Goal: Share content

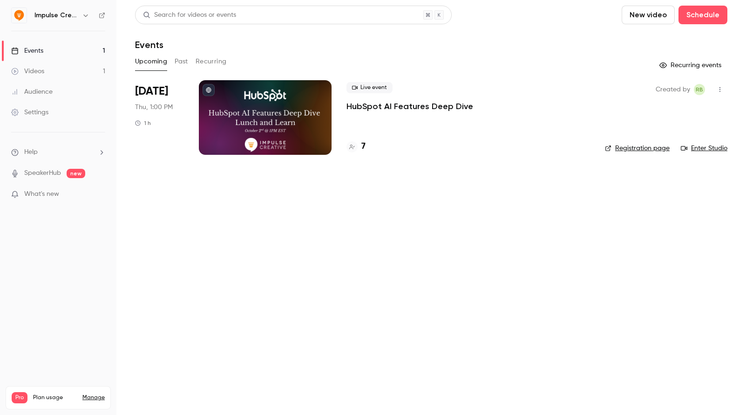
click at [235, 119] on div at bounding box center [265, 117] width 133 height 75
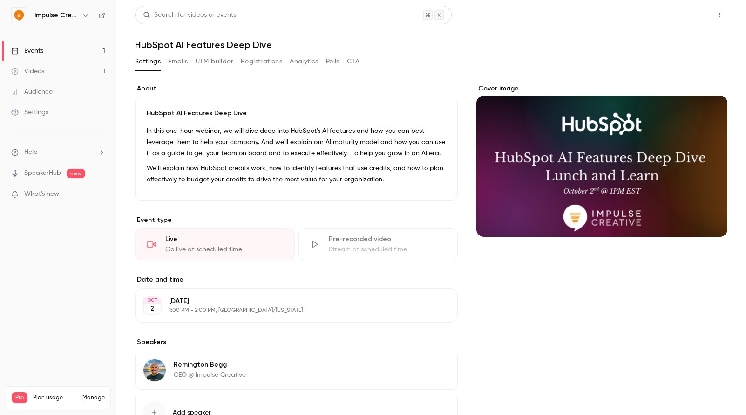
click at [686, 19] on button "Share" at bounding box center [686, 15] width 37 height 19
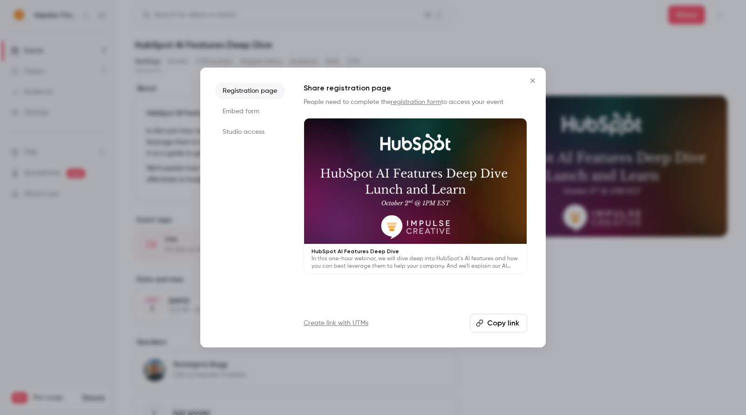
click at [492, 323] on button "Copy link" at bounding box center [498, 322] width 57 height 19
click at [534, 83] on icon "Close" at bounding box center [532, 80] width 11 height 7
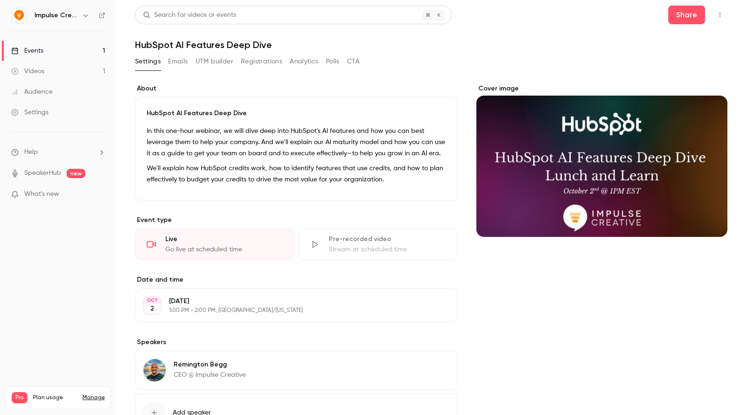
click at [36, 90] on div "Audience" at bounding box center [31, 91] width 41 height 9
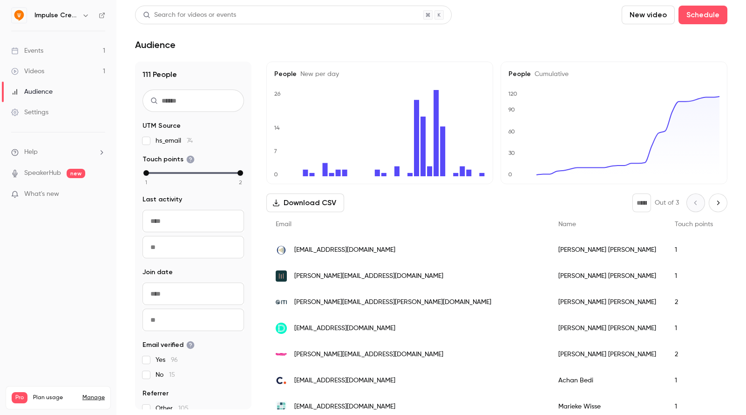
click at [36, 50] on div "Events" at bounding box center [27, 50] width 32 height 9
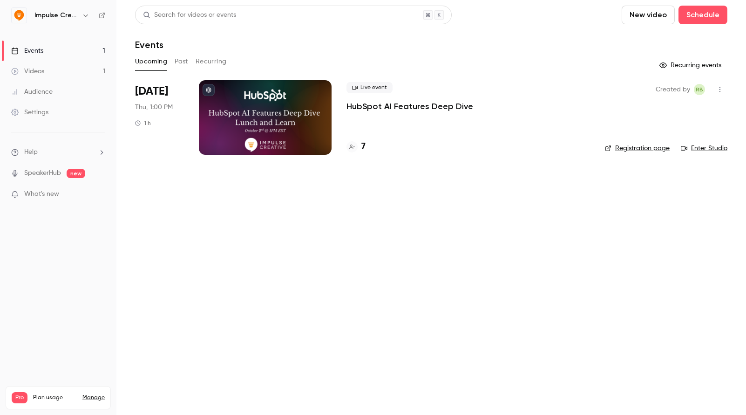
click at [275, 114] on div at bounding box center [265, 117] width 133 height 75
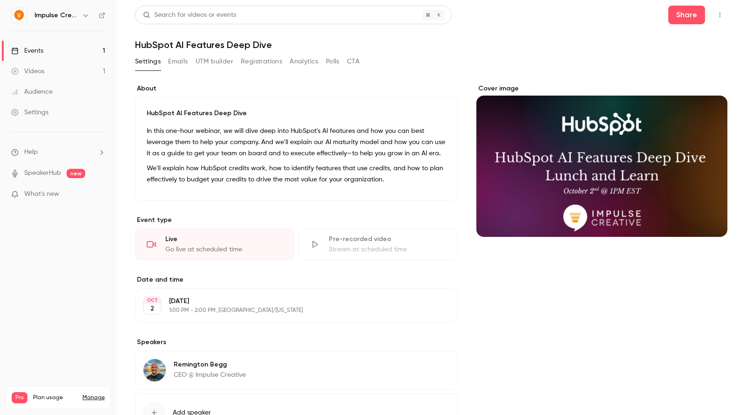
click at [437, 56] on div "Settings Emails UTM builder Registrations Analytics Polls CTA" at bounding box center [431, 63] width 592 height 19
click at [231, 131] on p "In this one-hour webinar, we will dive deep into HubSpot's AI features and how …" at bounding box center [296, 142] width 299 height 34
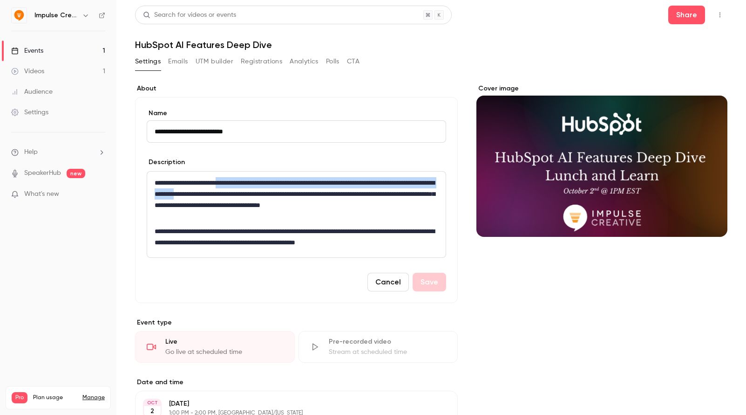
drag, startPoint x: 230, startPoint y: 182, endPoint x: 268, endPoint y: 194, distance: 40.1
click at [268, 194] on p "**********" at bounding box center [297, 199] width 284 height 45
copy p "**********"
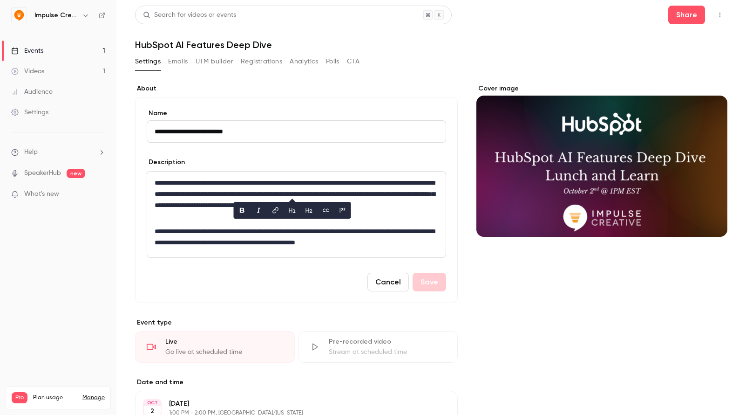
click at [250, 129] on input "**********" at bounding box center [296, 131] width 299 height 22
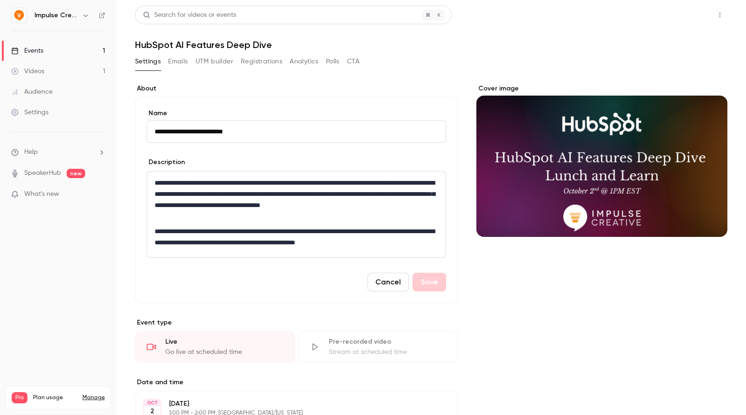
click at [686, 17] on button "Share" at bounding box center [686, 15] width 37 height 19
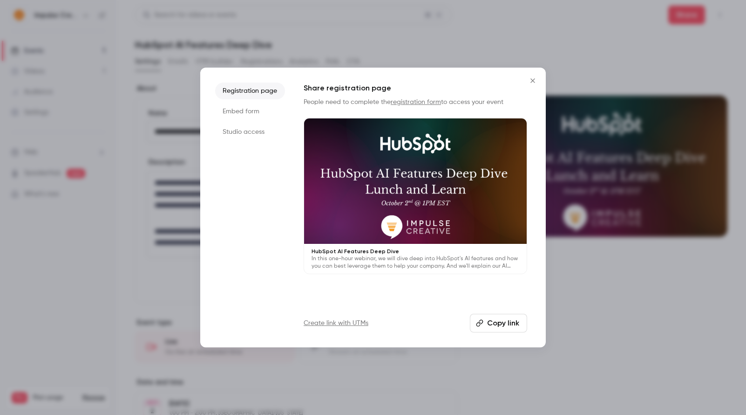
click at [487, 321] on button "Copy link" at bounding box center [498, 322] width 57 height 19
click at [530, 78] on icon "Close" at bounding box center [532, 80] width 11 height 7
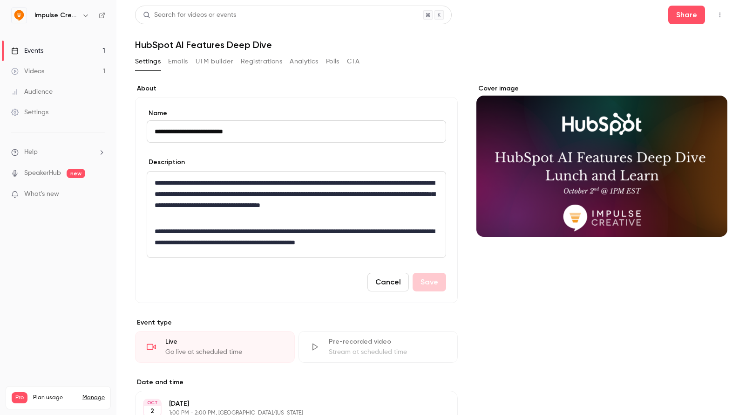
click at [455, 58] on div "Settings Emails UTM builder Registrations Analytics Polls CTA" at bounding box center [431, 63] width 592 height 19
